Goal: Task Accomplishment & Management: Use online tool/utility

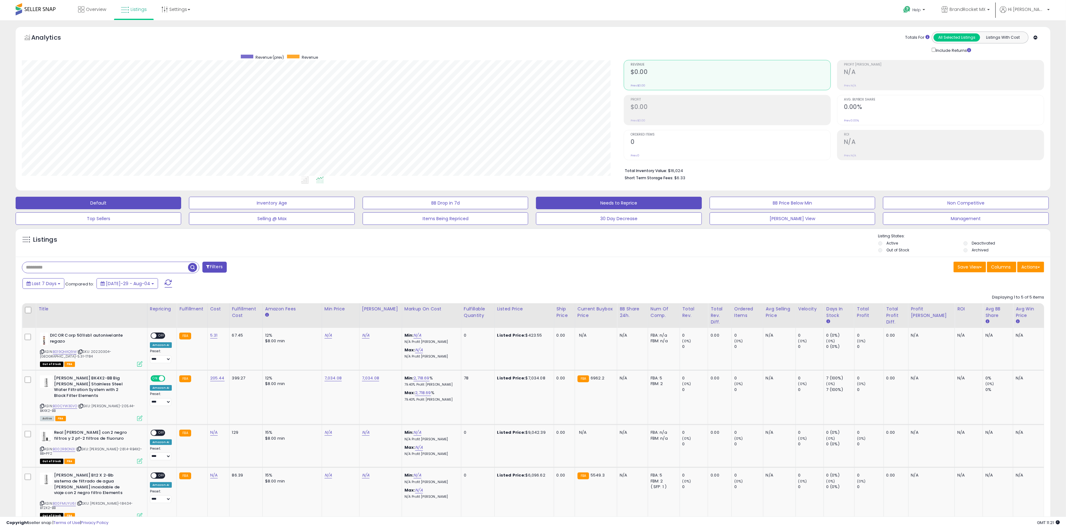
click at [355, 206] on button "Needs to Reprice" at bounding box center [272, 203] width 166 height 12
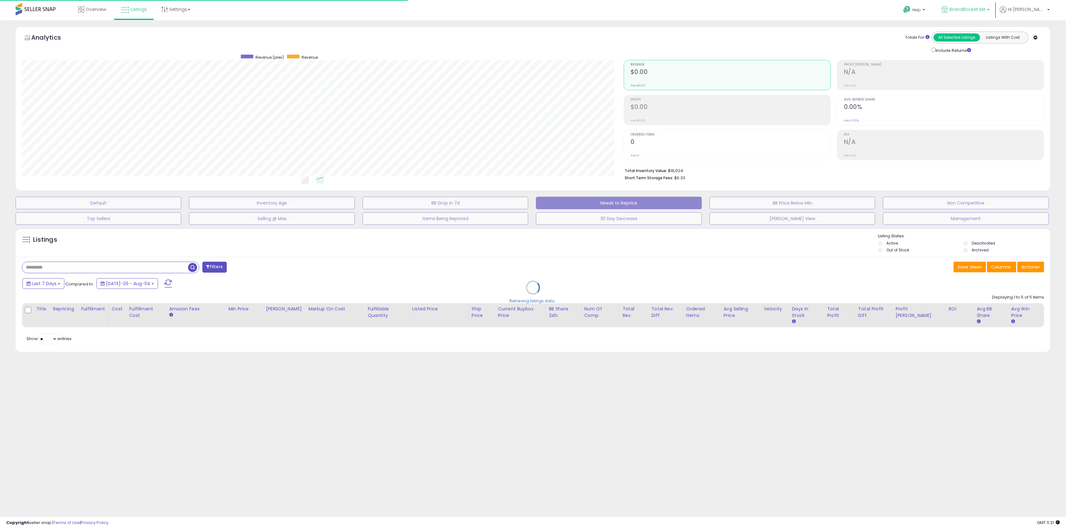
click at [984, 3] on link "BrandRocket MX" at bounding box center [966, 10] width 58 height 20
click at [954, 34] on p "BrandRocket 17 listings" at bounding box center [945, 29] width 92 height 12
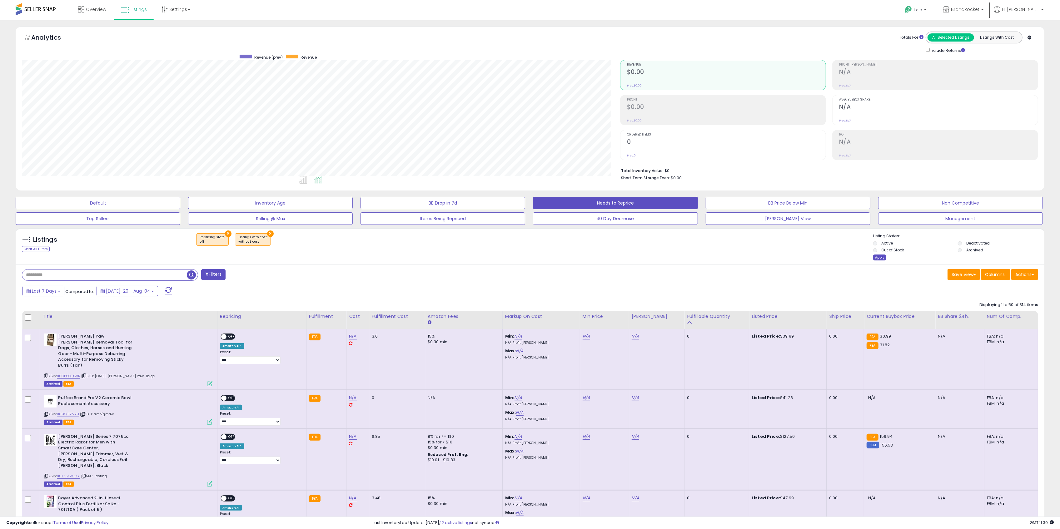
drag, startPoint x: 870, startPoint y: 256, endPoint x: 876, endPoint y: 258, distance: 6.5
click at [872, 257] on div "Listings Clear All Filters × Repricing state : off" at bounding box center [530, 247] width 1029 height 29
click at [876, 258] on div "Apply" at bounding box center [879, 258] width 13 height 6
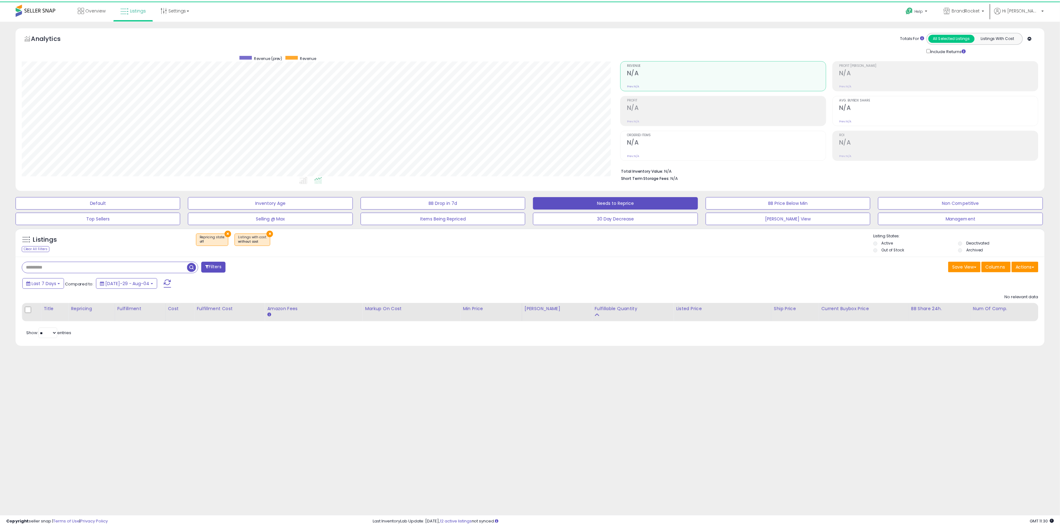
scroll to position [128, 602]
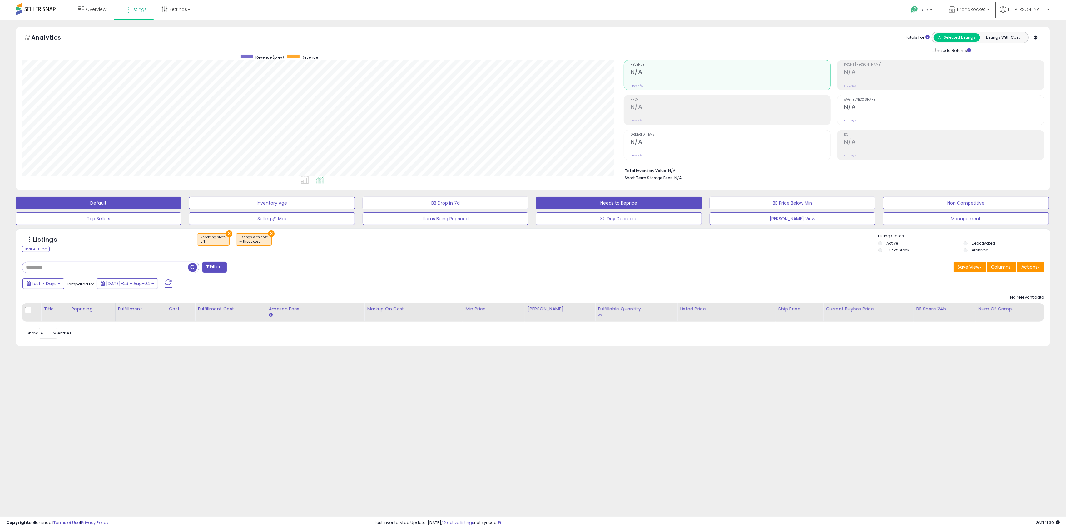
click at [117, 207] on button "Default" at bounding box center [99, 203] width 166 height 12
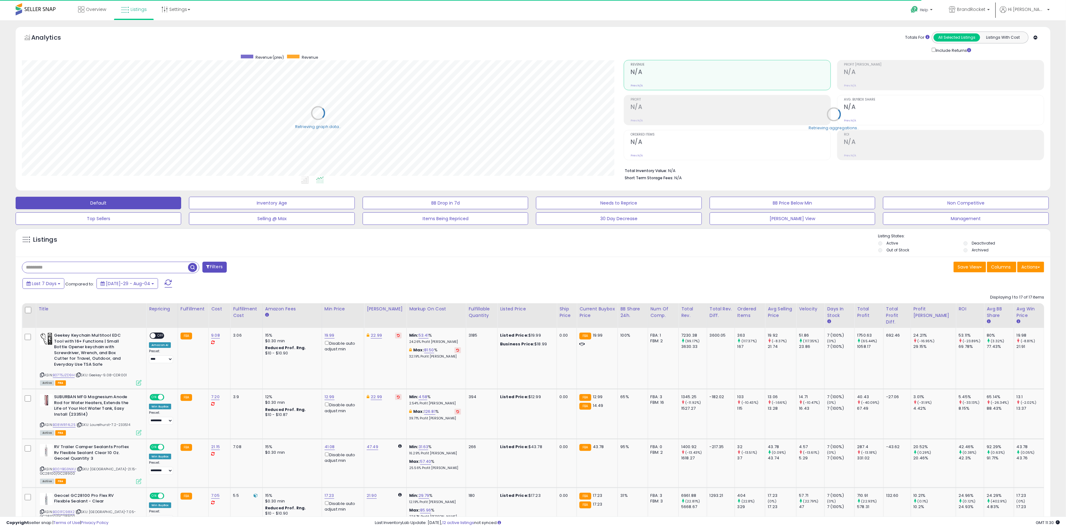
select select "**"
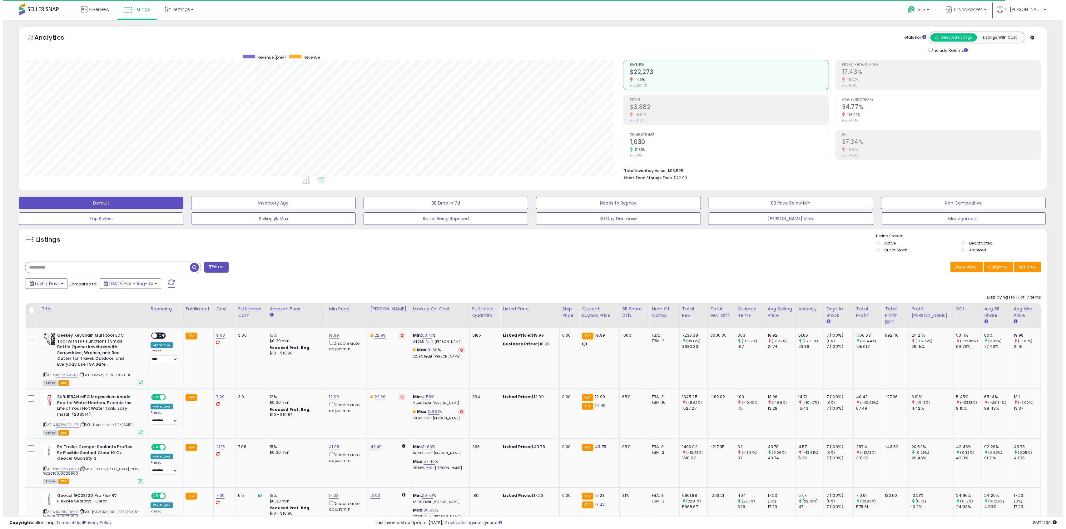
scroll to position [128, 598]
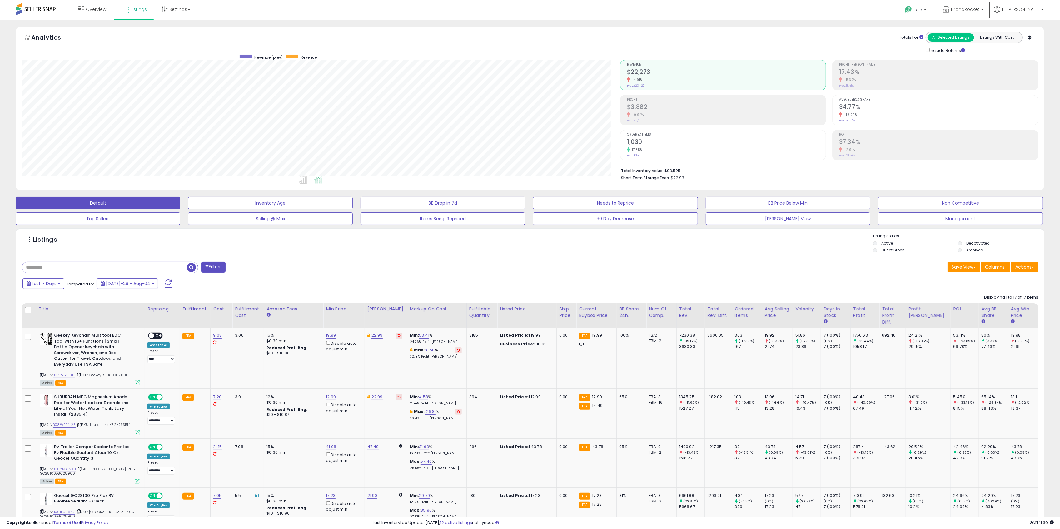
click at [883, 251] on label "Out of Stock" at bounding box center [892, 249] width 23 height 5
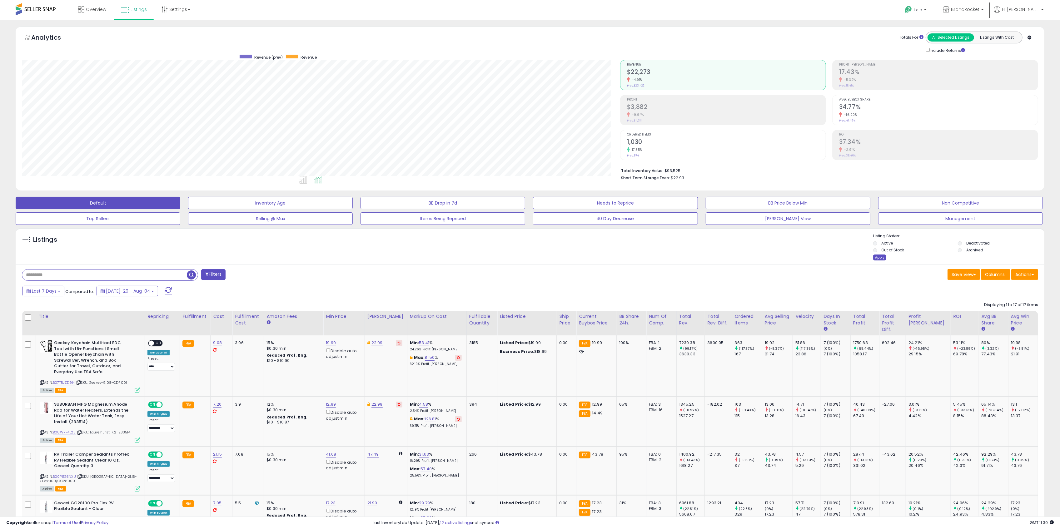
click at [878, 259] on div "Apply" at bounding box center [879, 258] width 13 height 6
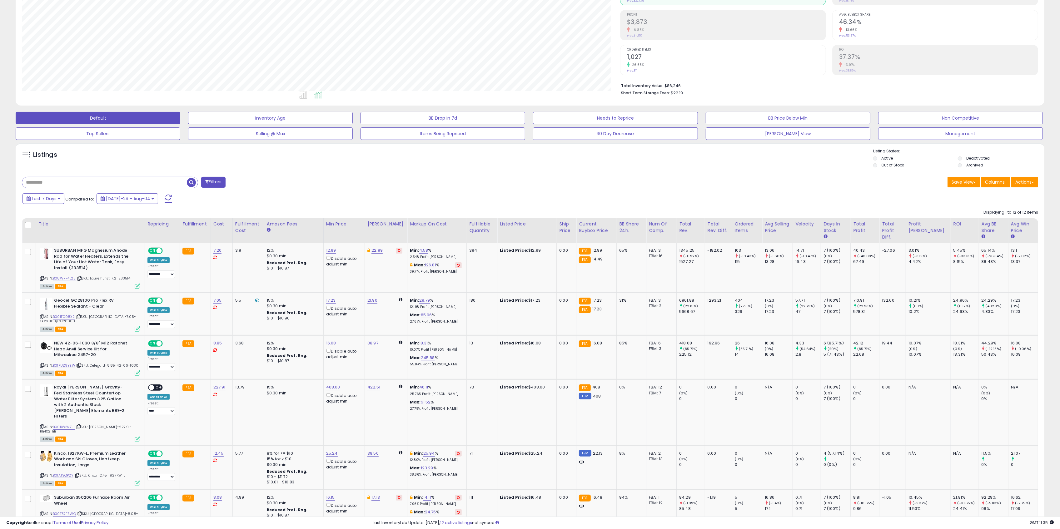
scroll to position [84, 0]
